Goal: Transaction & Acquisition: Subscribe to service/newsletter

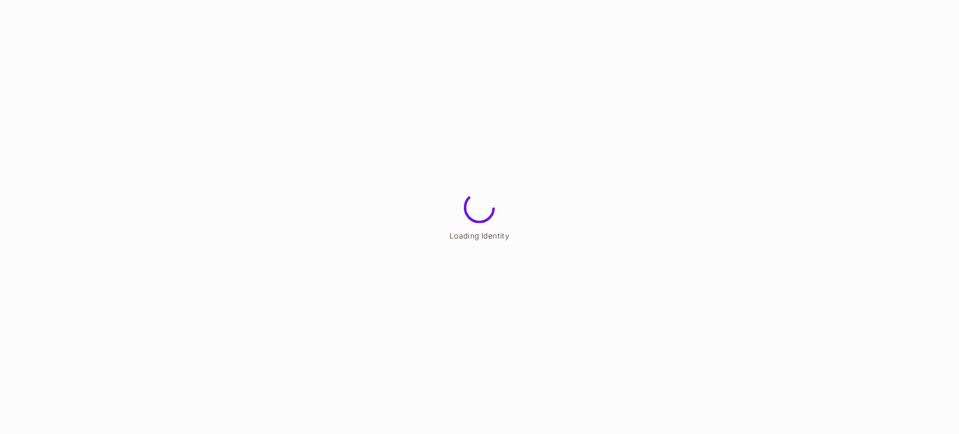
click at [482, 237] on span "Loading Identity" at bounding box center [480, 234] width 60 height 9
drag, startPoint x: 482, startPoint y: 237, endPoint x: 466, endPoint y: 235, distance: 16.3
click at [466, 235] on span "Loading Identity" at bounding box center [480, 234] width 60 height 9
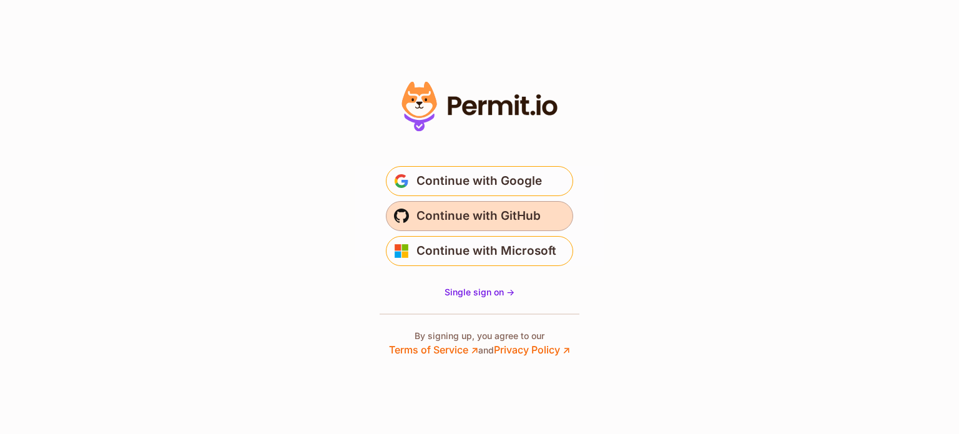
click at [426, 215] on span "Continue with GitHub" at bounding box center [479, 216] width 124 height 20
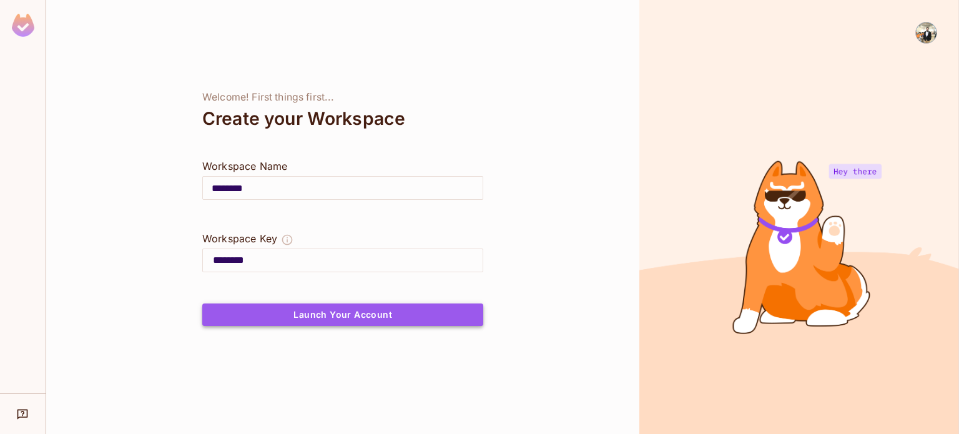
click at [357, 307] on button "Launch Your Account" at bounding box center [342, 314] width 281 height 22
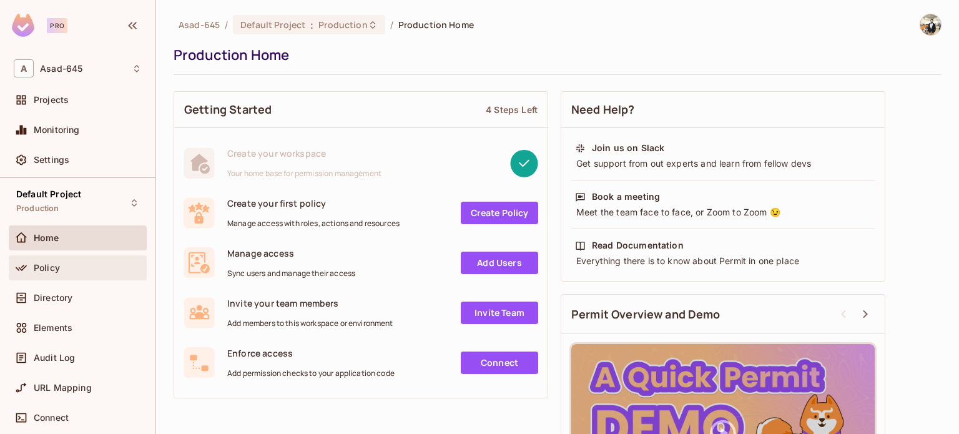
scroll to position [130, 0]
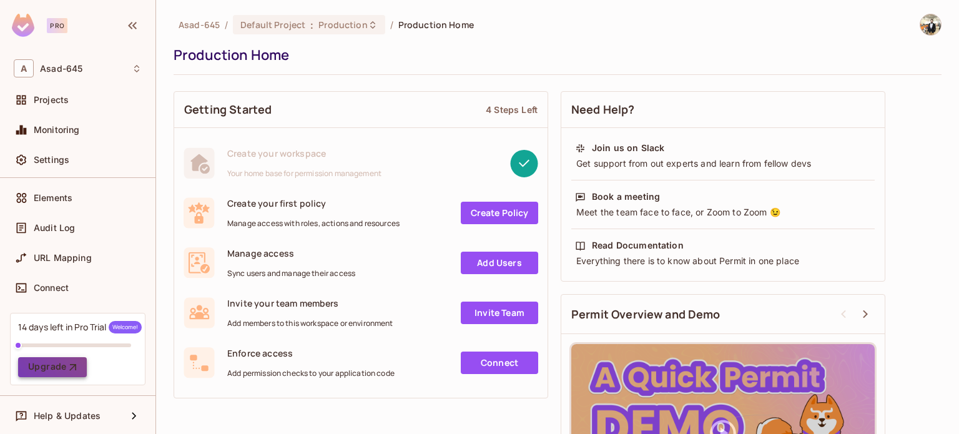
click at [67, 362] on icon "button" at bounding box center [73, 367] width 12 height 12
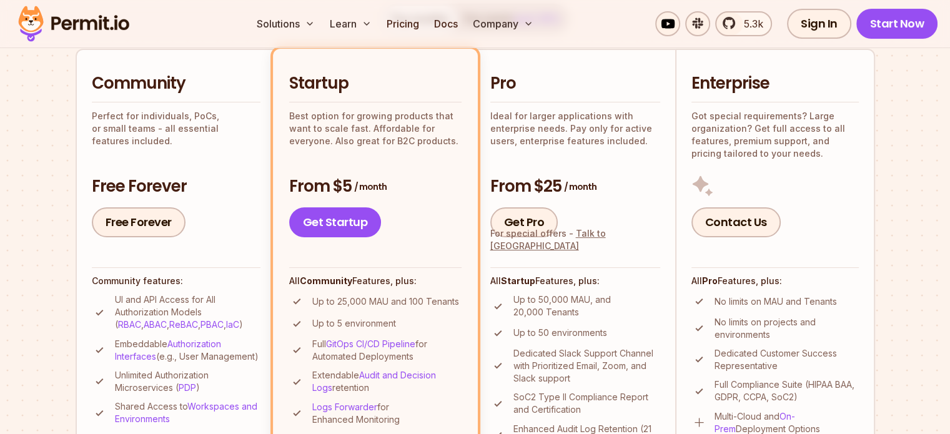
scroll to position [286, 0]
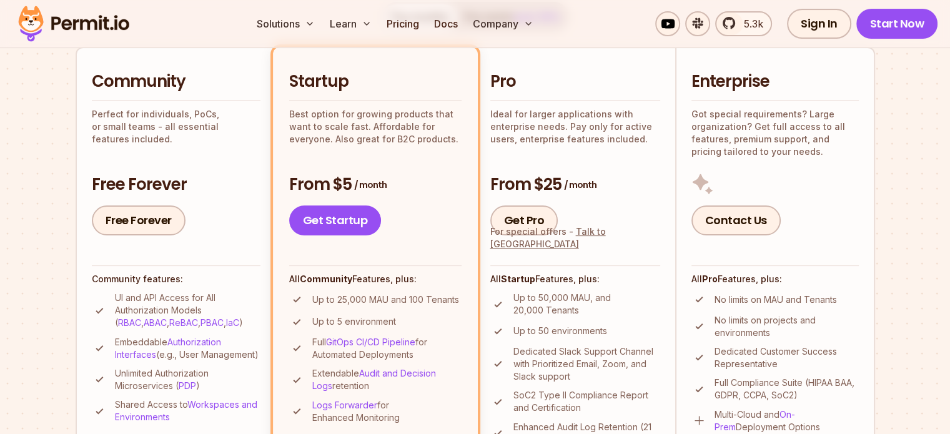
click at [395, 114] on p "Best option for growing products that want to scale fast. Affordable for everyo…" at bounding box center [375, 126] width 172 height 37
drag, startPoint x: 395, startPoint y: 114, endPoint x: 398, endPoint y: 138, distance: 23.9
click at [398, 138] on p "Best option for growing products that want to scale fast. Affordable for everyo…" at bounding box center [375, 126] width 172 height 37
drag, startPoint x: 398, startPoint y: 138, endPoint x: 403, endPoint y: 117, distance: 21.4
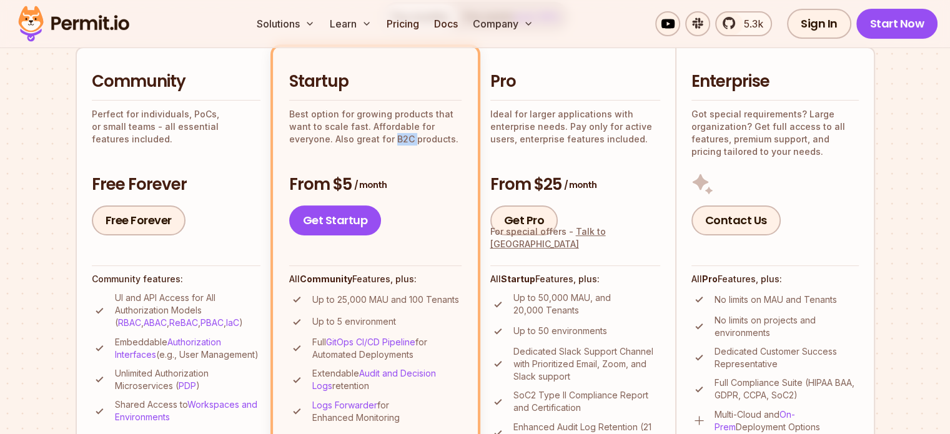
click at [403, 117] on p "Best option for growing products that want to scale fast. Affordable for everyo…" at bounding box center [375, 126] width 172 height 37
drag, startPoint x: 403, startPoint y: 117, endPoint x: 403, endPoint y: 136, distance: 18.1
click at [403, 136] on p "Best option for growing products that want to scale fast. Affordable for everyo…" at bounding box center [375, 126] width 172 height 37
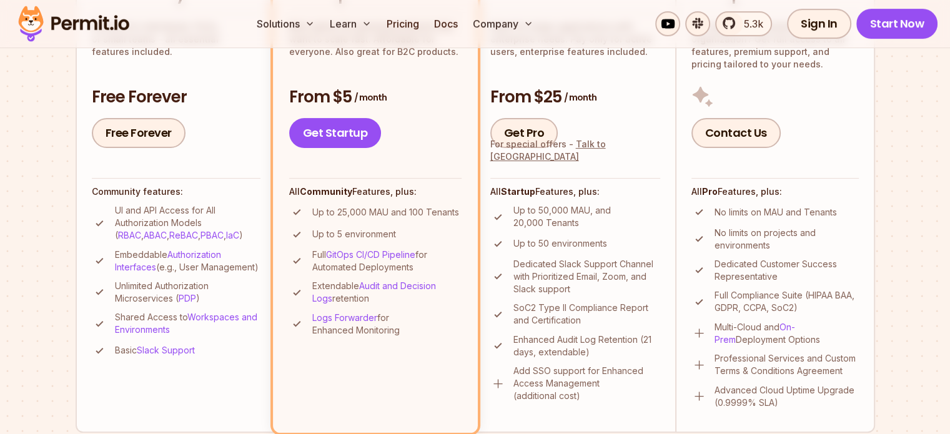
scroll to position [369, 0]
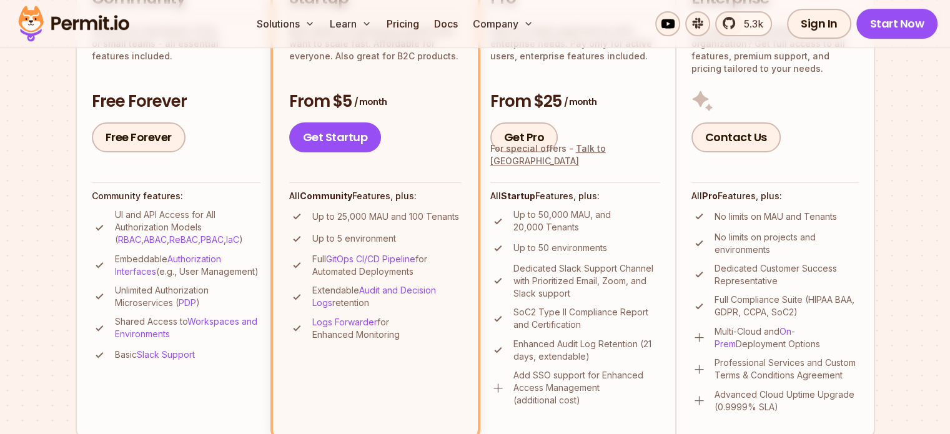
click at [130, 215] on p "UI and API Access for All Authorization Models ( RBAC , ABAC , ReBAC , PBAC , I…" at bounding box center [187, 227] width 145 height 37
drag, startPoint x: 130, startPoint y: 215, endPoint x: 146, endPoint y: 222, distance: 17.9
click at [146, 222] on p "UI and API Access for All Authorization Models ( RBAC , ABAC , ReBAC , PBAC , I…" at bounding box center [187, 227] width 145 height 37
drag, startPoint x: 146, startPoint y: 222, endPoint x: 138, endPoint y: 212, distance: 12.9
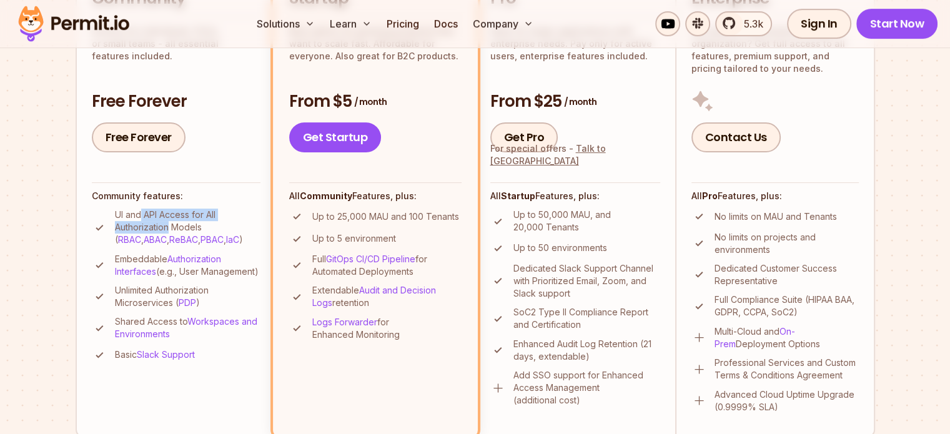
click at [138, 212] on p "UI and API Access for All Authorization Models ( RBAC , ABAC , ReBAC , PBAC , I…" at bounding box center [187, 227] width 145 height 37
drag, startPoint x: 138, startPoint y: 212, endPoint x: 141, endPoint y: 219, distance: 7.3
click at [141, 219] on p "UI and API Access for All Authorization Models ( RBAC , ABAC , ReBAC , PBAC , I…" at bounding box center [187, 227] width 145 height 37
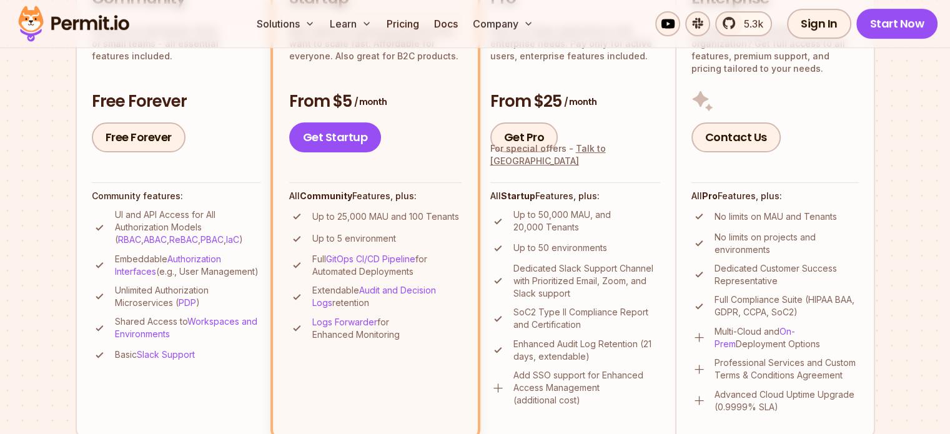
click at [142, 255] on p "Embeddable Authorization Interfaces (e.g., User Management)" at bounding box center [187, 265] width 145 height 25
drag, startPoint x: 142, startPoint y: 255, endPoint x: 177, endPoint y: 279, distance: 42.3
click at [177, 278] on p "Embeddable Authorization Interfaces (e.g., User Management)" at bounding box center [187, 265] width 145 height 25
drag, startPoint x: 177, startPoint y: 279, endPoint x: 144, endPoint y: 256, distance: 39.9
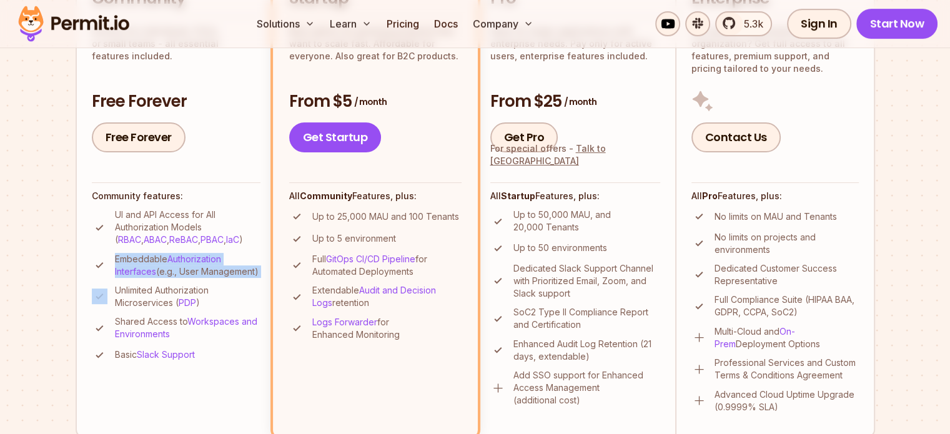
click at [144, 256] on p "Embeddable Authorization Interfaces (e.g., User Management)" at bounding box center [187, 265] width 145 height 25
click at [151, 332] on p "Shared Access to Workspaces and Environments" at bounding box center [187, 327] width 145 height 25
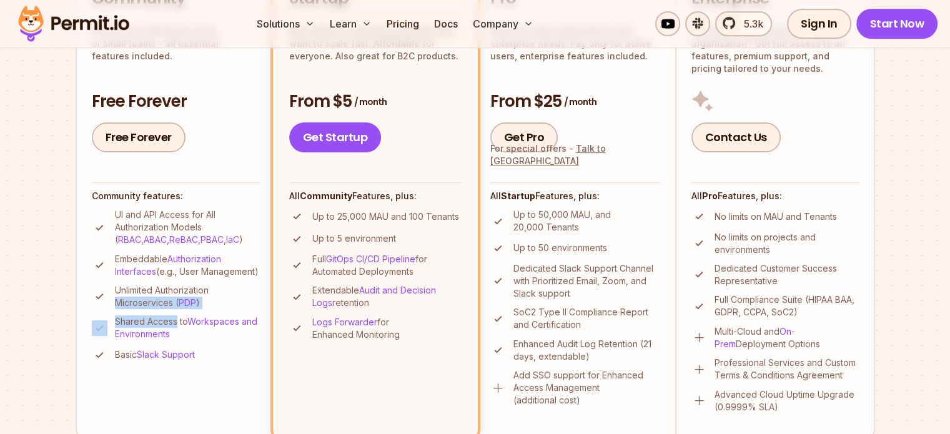
drag, startPoint x: 151, startPoint y: 332, endPoint x: 136, endPoint y: 316, distance: 22.1
click at [136, 316] on ul "UI and API Access for All Authorization Models ( RBAC , ABAC , ReBAC , PBAC , I…" at bounding box center [176, 286] width 169 height 154
click at [136, 309] on p "Unlimited Authorization Microservices ( PDP )" at bounding box center [187, 296] width 145 height 25
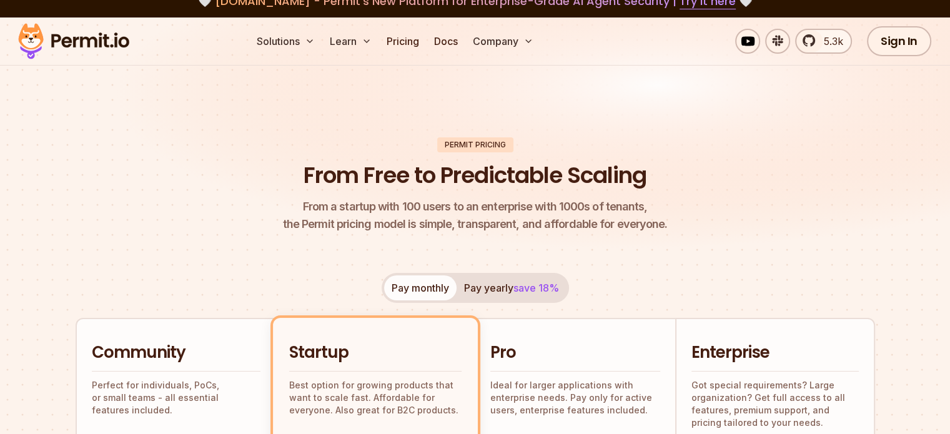
scroll to position [0, 0]
